Goal: Task Accomplishment & Management: Manage account settings

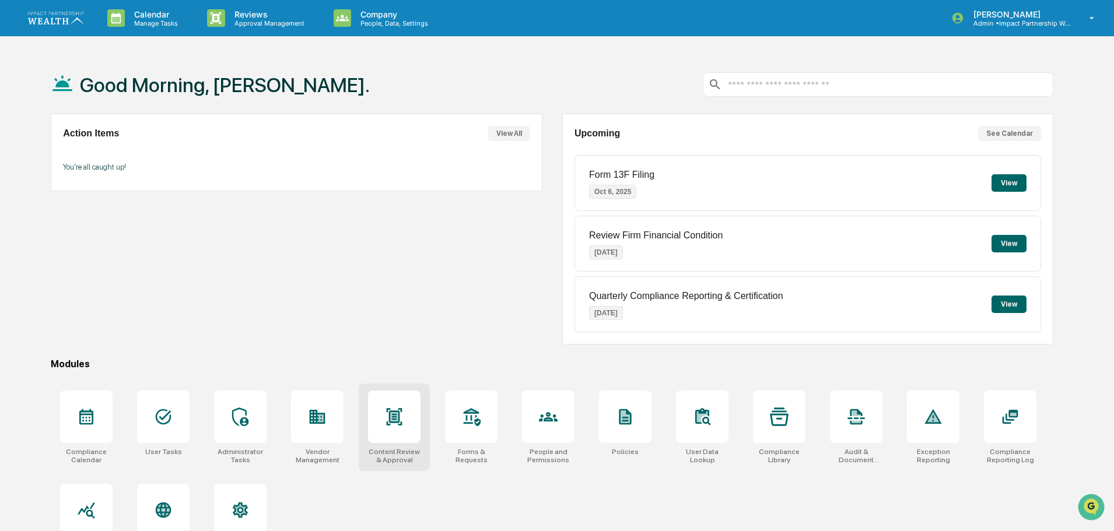
click at [404, 415] on icon at bounding box center [394, 417] width 19 height 19
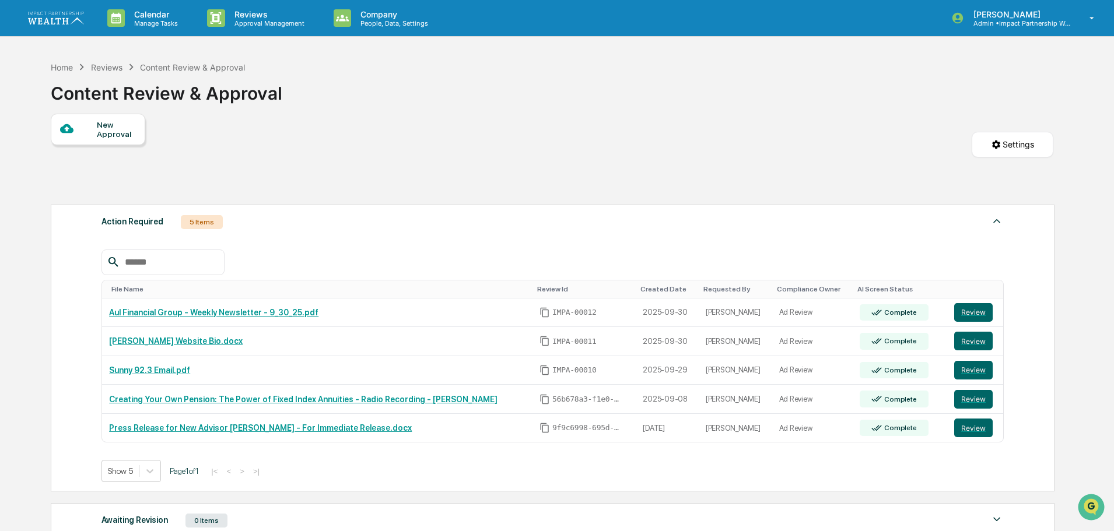
click at [464, 195] on div "New Approval Settings" at bounding box center [552, 156] width 1002 height 85
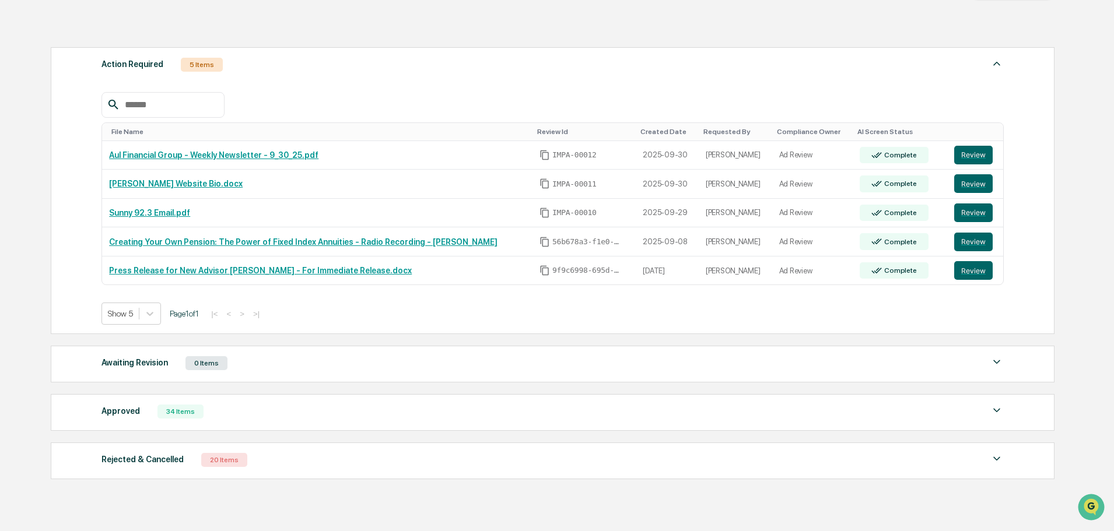
scroll to position [175, 0]
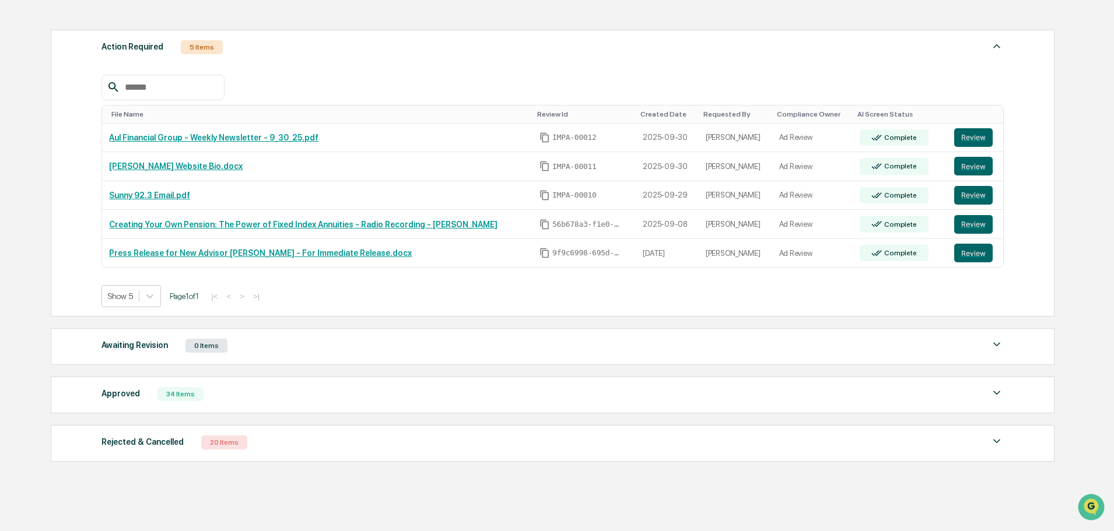
click at [996, 389] on img at bounding box center [997, 393] width 14 height 14
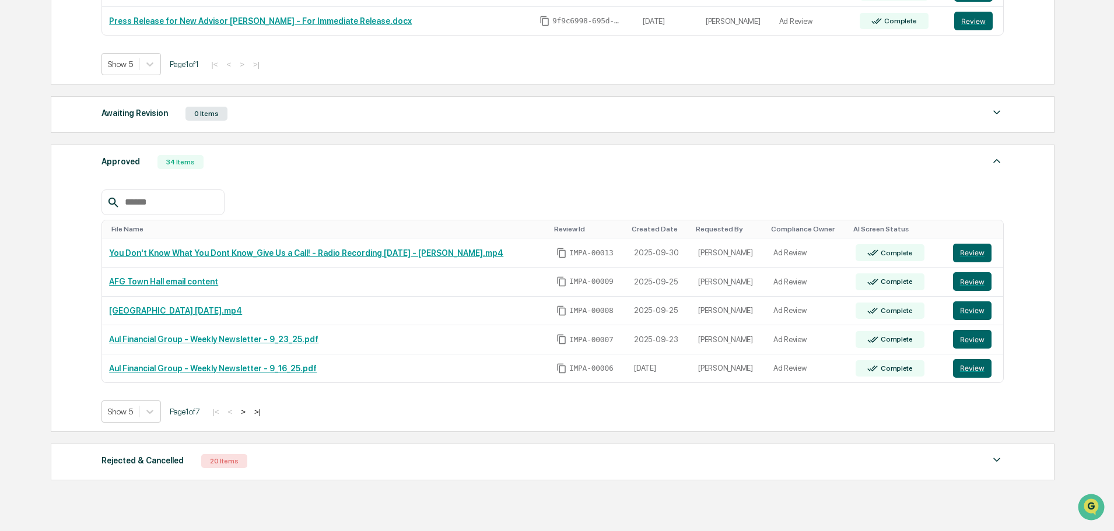
scroll to position [462, 0]
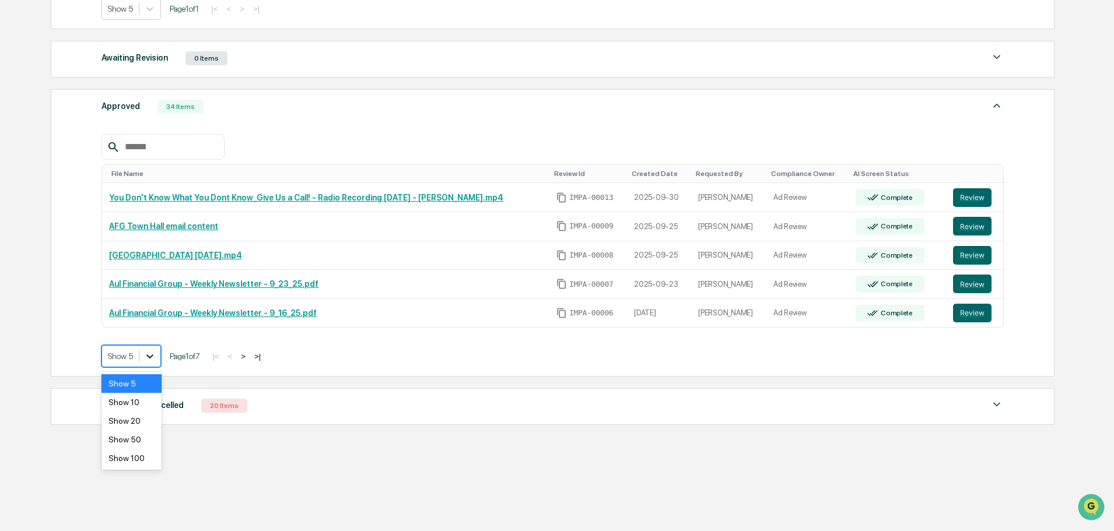
click at [156, 357] on icon at bounding box center [150, 356] width 12 height 12
click at [144, 451] on div "Show 100" at bounding box center [131, 458] width 60 height 19
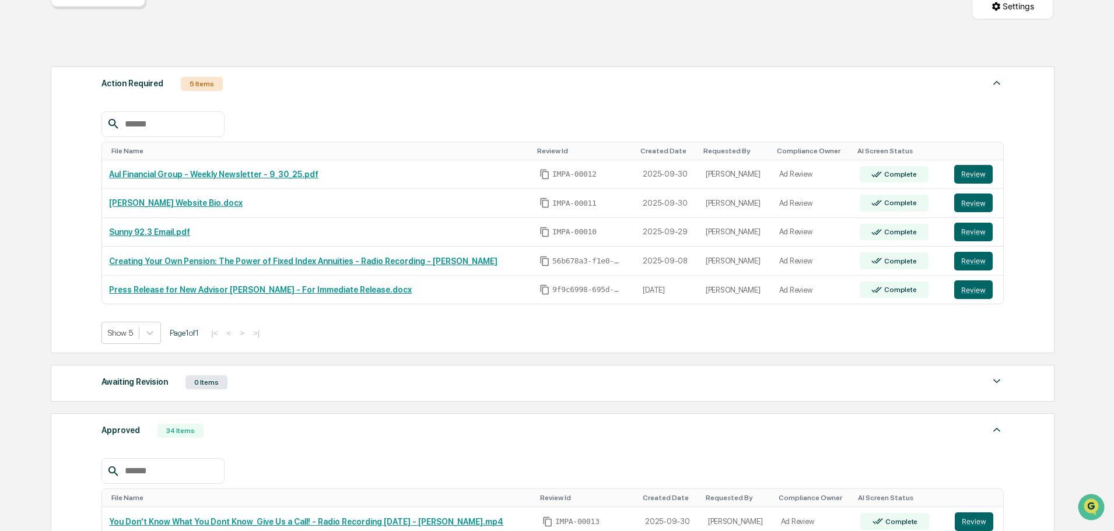
scroll to position [0, 0]
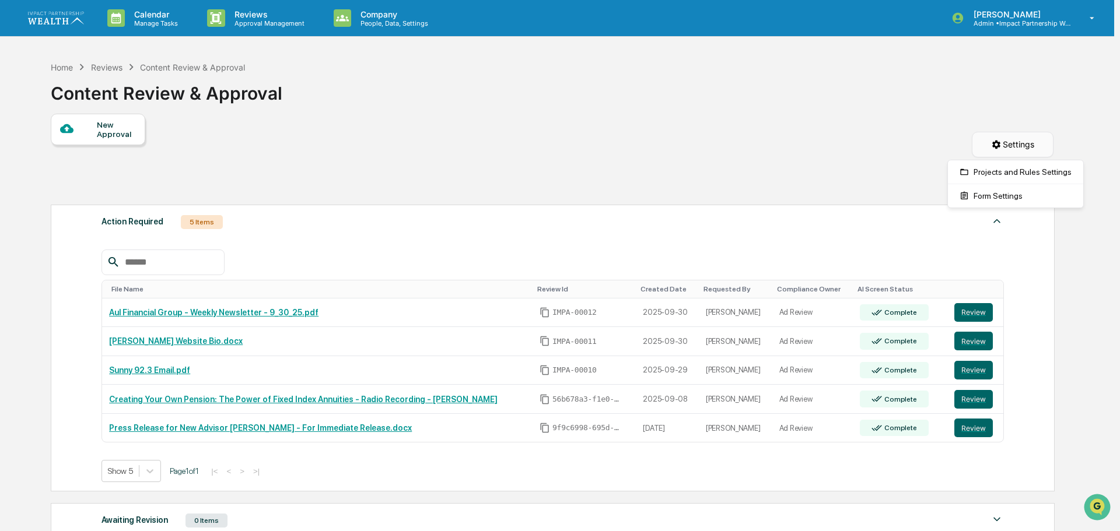
click at [1007, 146] on html "Calendar Manage Tasks Reviews Approval Management Company People, Data, Setting…" at bounding box center [560, 265] width 1120 height 531
click at [888, 145] on html "Calendar Manage Tasks Reviews Approval Management Company People, Data, Setting…" at bounding box center [560, 265] width 1120 height 531
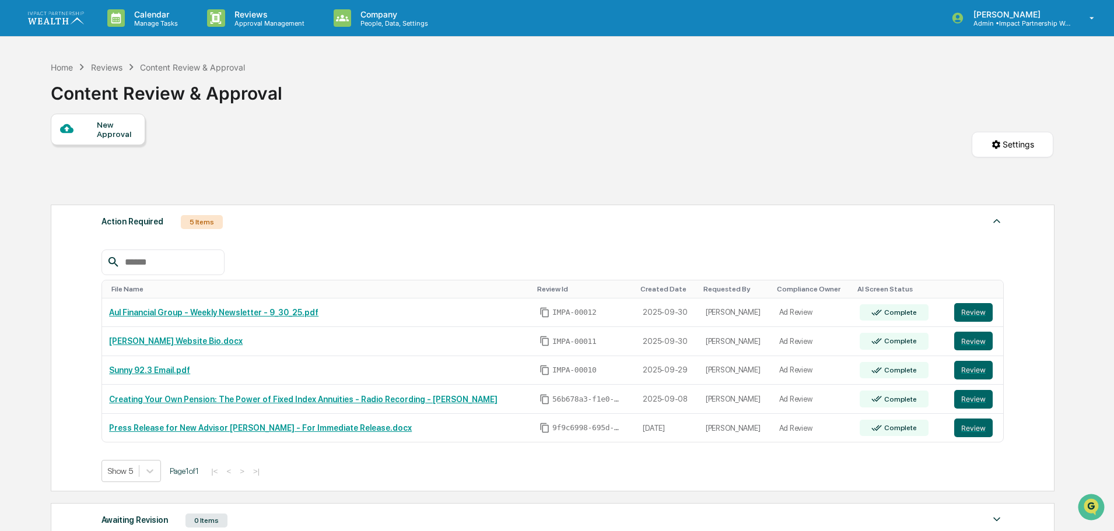
click at [65, 18] on img at bounding box center [56, 18] width 56 height 12
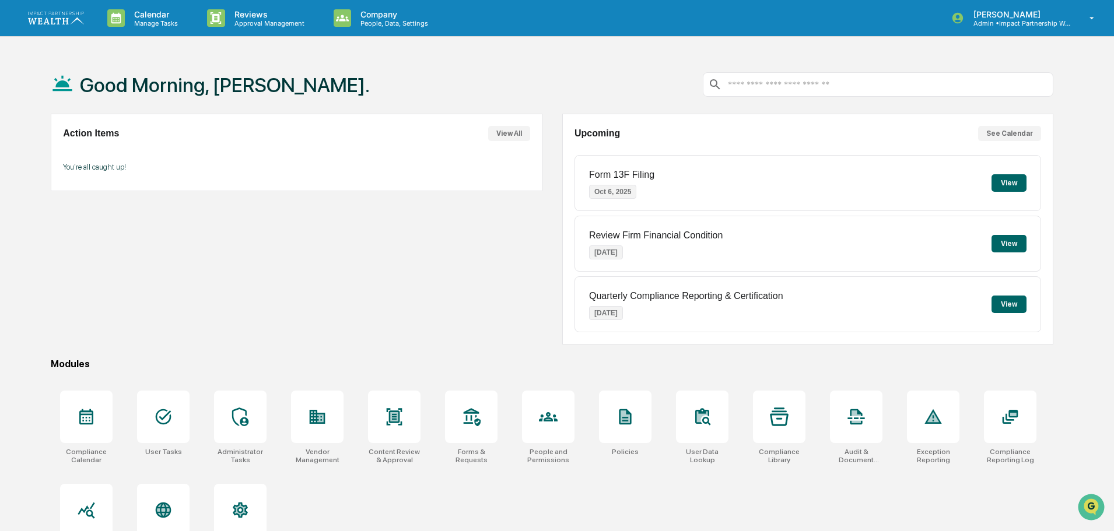
click at [1098, 253] on div "Good Morning, [PERSON_NAME]. Action Items View All You're all caught up! Upcomi…" at bounding box center [557, 320] width 1114 height 531
click at [338, 290] on div "Action Items View All You're all caught up!" at bounding box center [296, 229] width 491 height 231
click at [400, 245] on div "Action Items View All You're all caught up!" at bounding box center [296, 229] width 491 height 231
